Goal: Check status: Check status

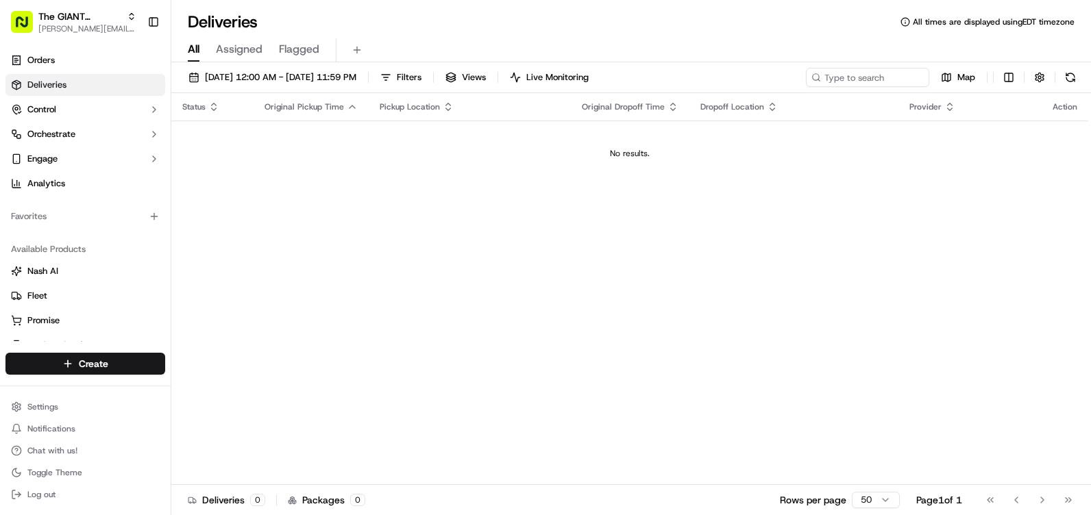
click at [348, 160] on td "No results." at bounding box center [629, 154] width 917 height 66
click at [40, 84] on span "Deliveries" at bounding box center [46, 85] width 39 height 12
click at [35, 78] on link "Deliveries" at bounding box center [85, 85] width 160 height 22
